Goal: Use online tool/utility: Use online tool/utility

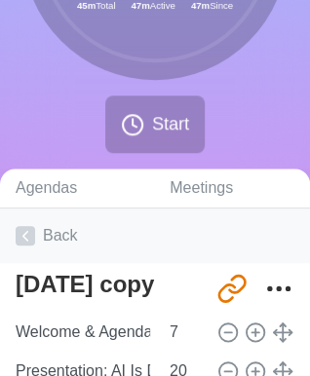
scroll to position [250, 10]
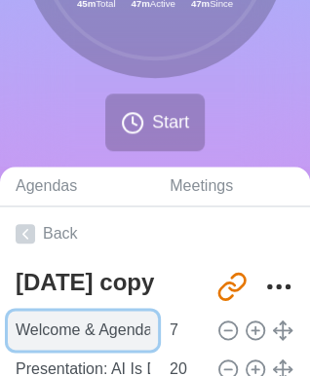
click at [85, 328] on input "Welcome & Agenda" at bounding box center [83, 330] width 150 height 39
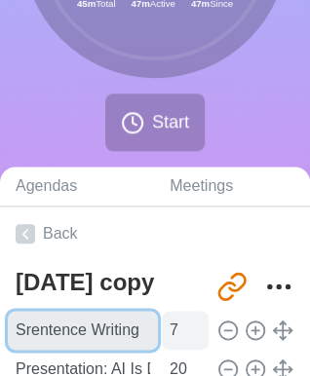
type input "Srentence Writing"
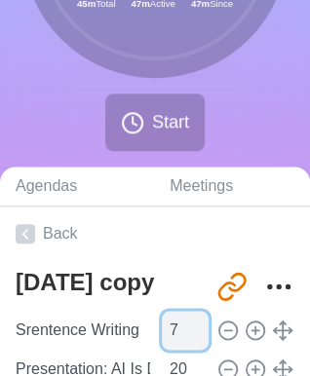
click at [162, 330] on input "7" at bounding box center [185, 330] width 47 height 39
type input "3"
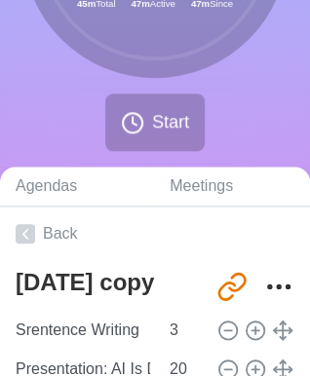
click at [162, 115] on span "Start" at bounding box center [170, 122] width 37 height 26
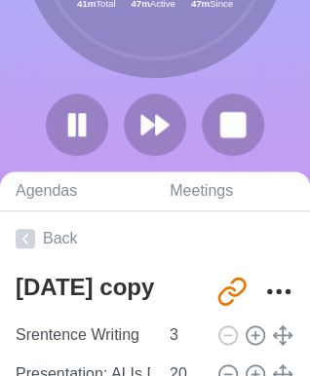
scroll to position [0, 10]
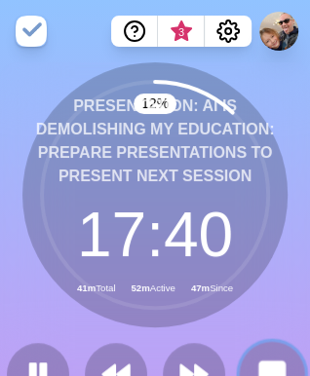
click at [270, 358] on icon at bounding box center [271, 374] width 33 height 33
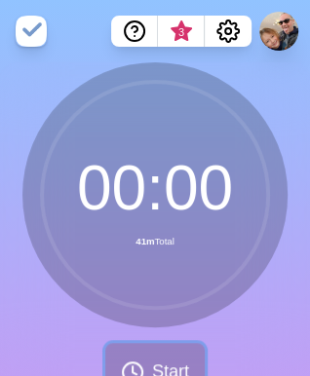
click at [161, 355] on button "Start" at bounding box center [154, 372] width 99 height 58
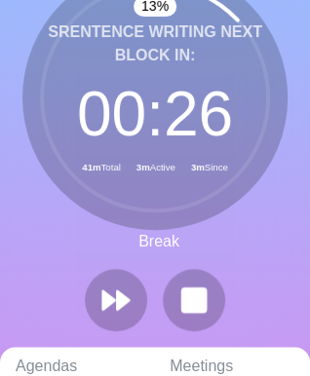
scroll to position [101, 10]
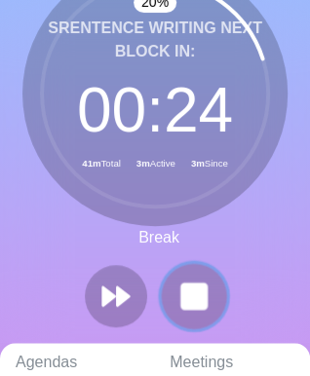
click at [181, 291] on rect at bounding box center [193, 296] width 24 height 24
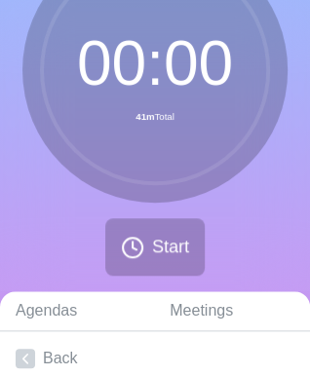
scroll to position [0, 10]
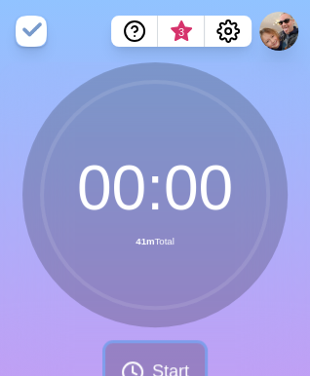
click at [168, 350] on button "Start" at bounding box center [154, 372] width 99 height 58
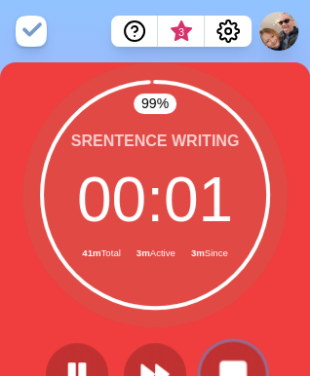
click at [218, 352] on button at bounding box center [232, 373] width 65 height 65
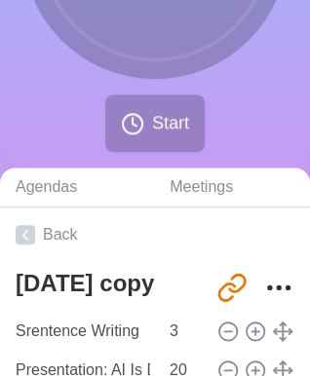
scroll to position [257, 10]
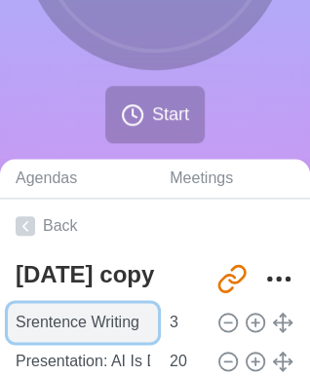
click at [60, 316] on input "Srentence Writing" at bounding box center [83, 322] width 150 height 39
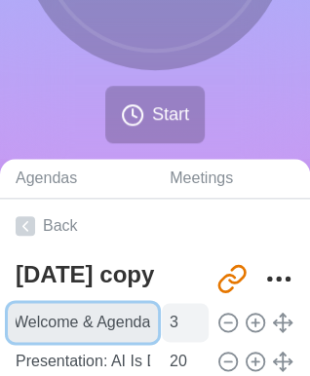
type input "Welcome & Agenda"
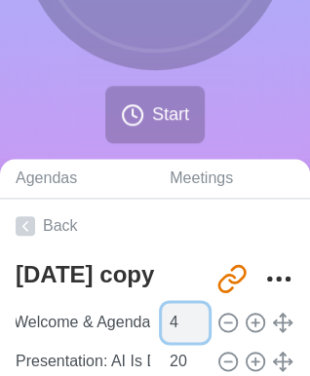
scroll to position [0, 0]
click at [177, 312] on input "4" at bounding box center [185, 322] width 47 height 39
click at [177, 312] on input "5" at bounding box center [185, 322] width 47 height 39
click at [177, 312] on input "6" at bounding box center [185, 322] width 47 height 39
type input "7"
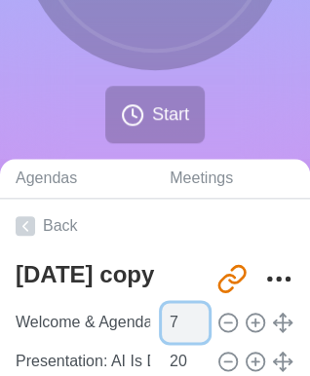
click at [177, 312] on input "7" at bounding box center [185, 322] width 47 height 39
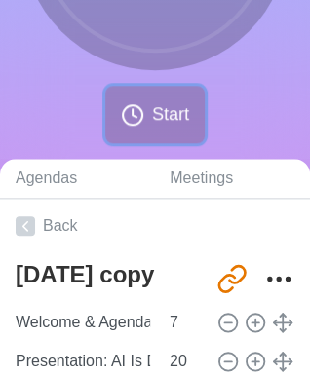
click at [182, 99] on button "Start" at bounding box center [154, 115] width 99 height 58
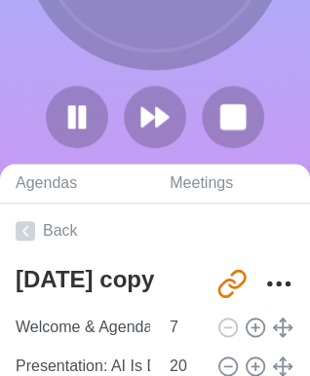
scroll to position [0, 10]
